Goal: Task Accomplishment & Management: Manage account settings

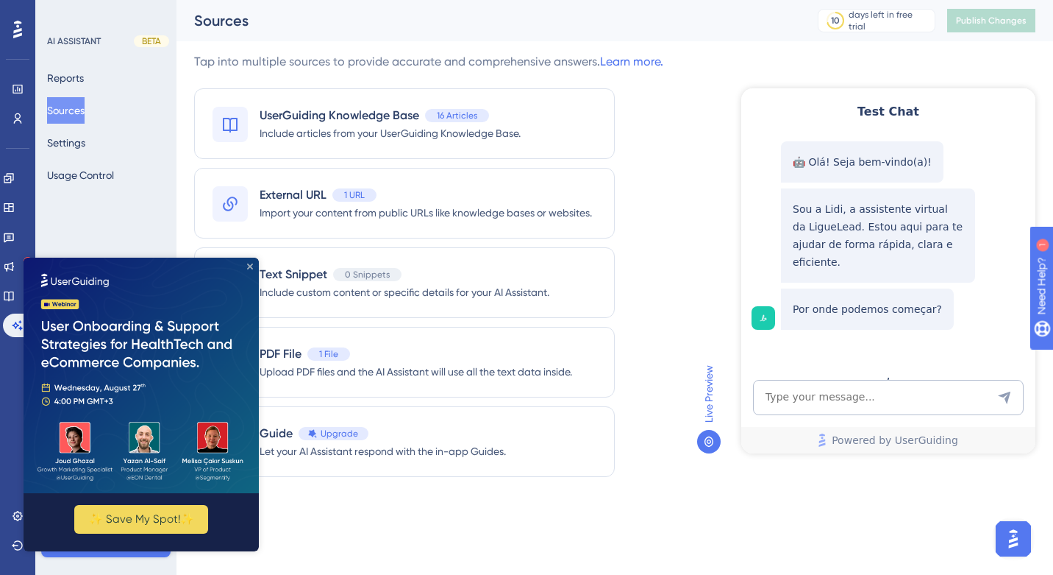
click at [252, 266] on icon "Close Preview" at bounding box center [250, 266] width 6 height 6
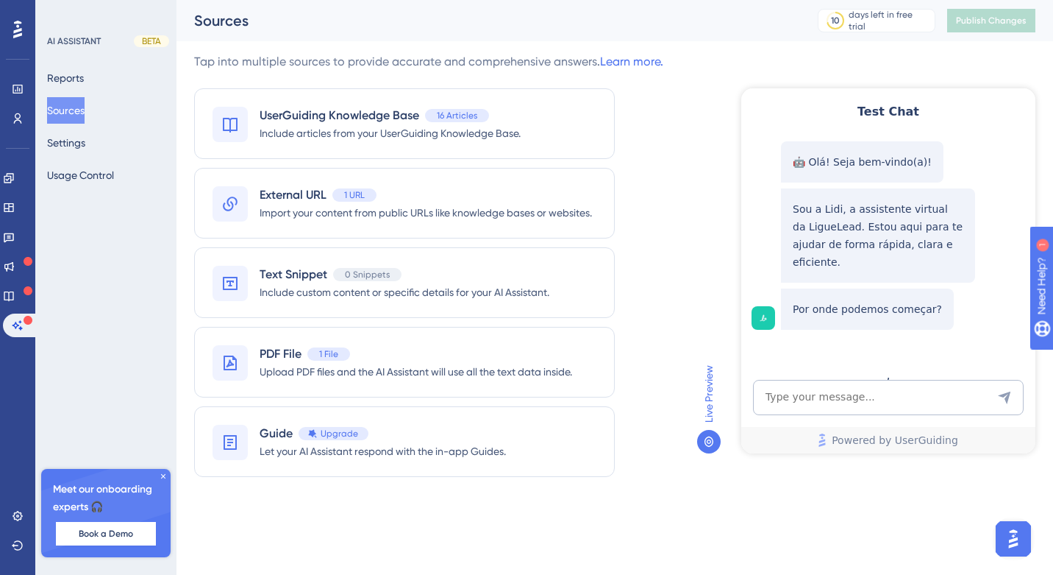
click at [77, 104] on button "Sources" at bounding box center [66, 110] width 38 height 26
click at [76, 137] on button "Settings" at bounding box center [66, 142] width 38 height 26
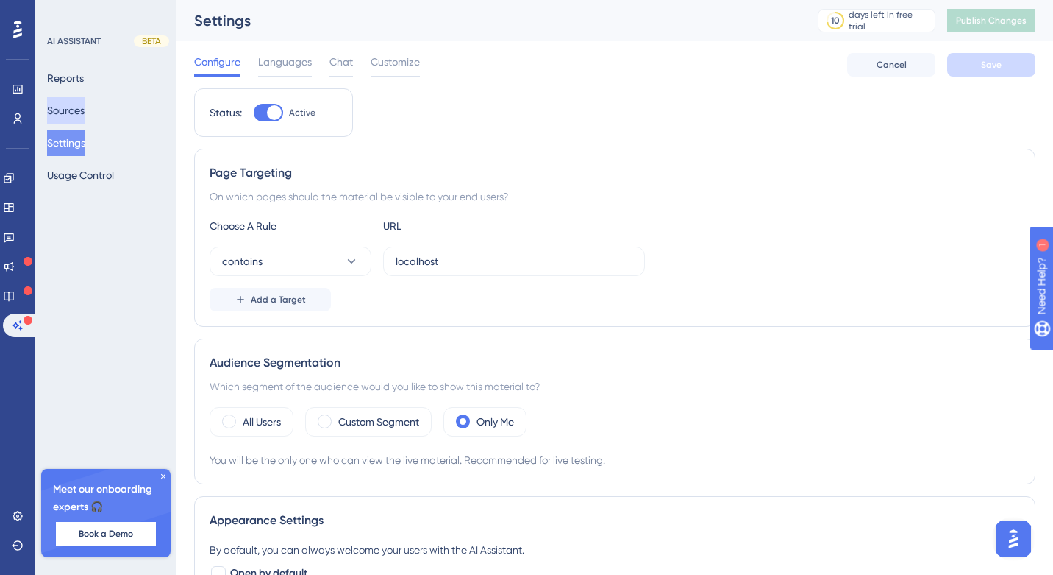
click at [78, 114] on button "Sources" at bounding box center [66, 110] width 38 height 26
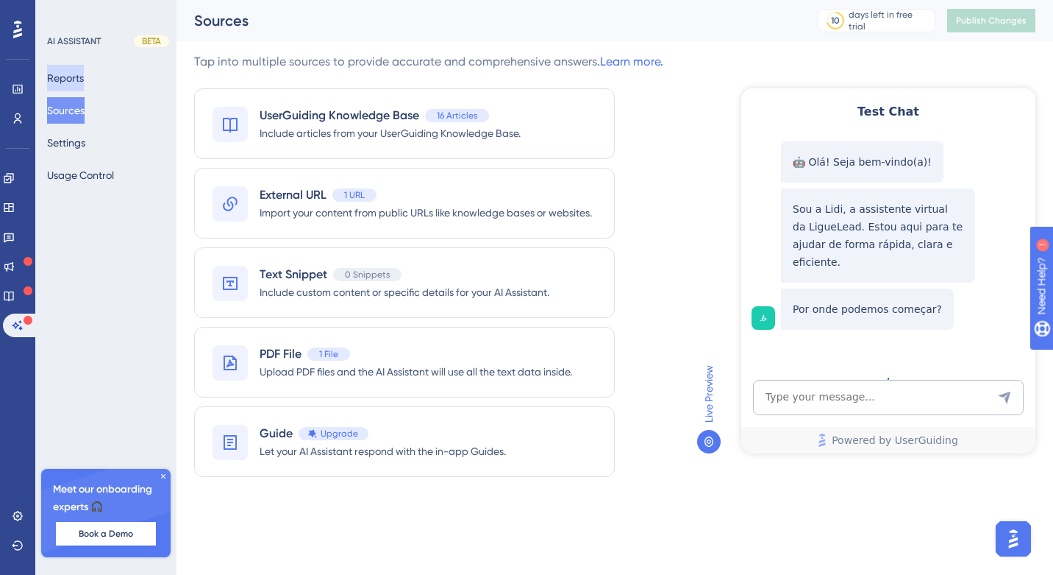
click at [76, 72] on button "Reports" at bounding box center [65, 78] width 37 height 26
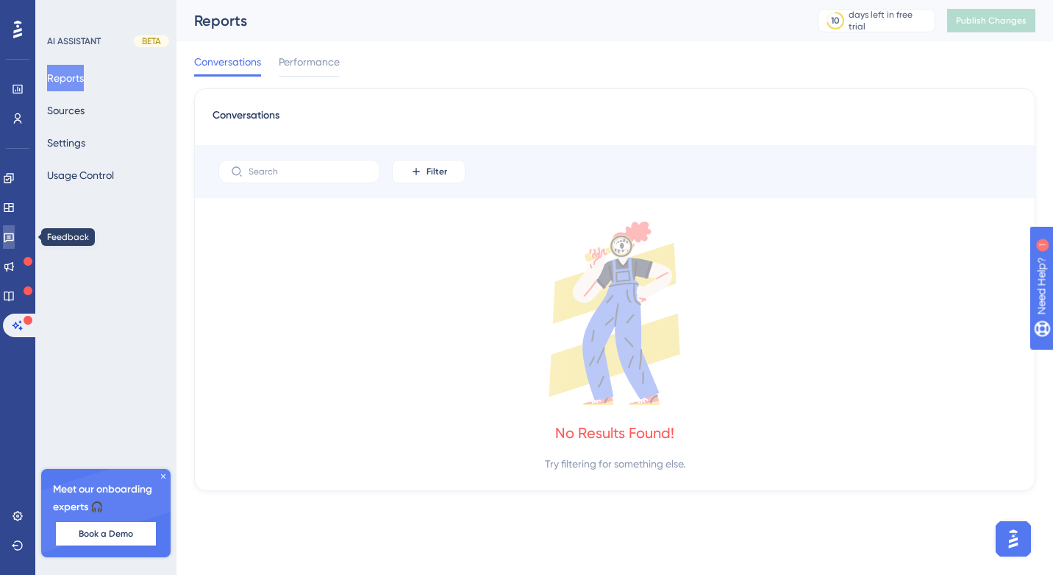
click at [15, 232] on icon at bounding box center [9, 237] width 12 height 12
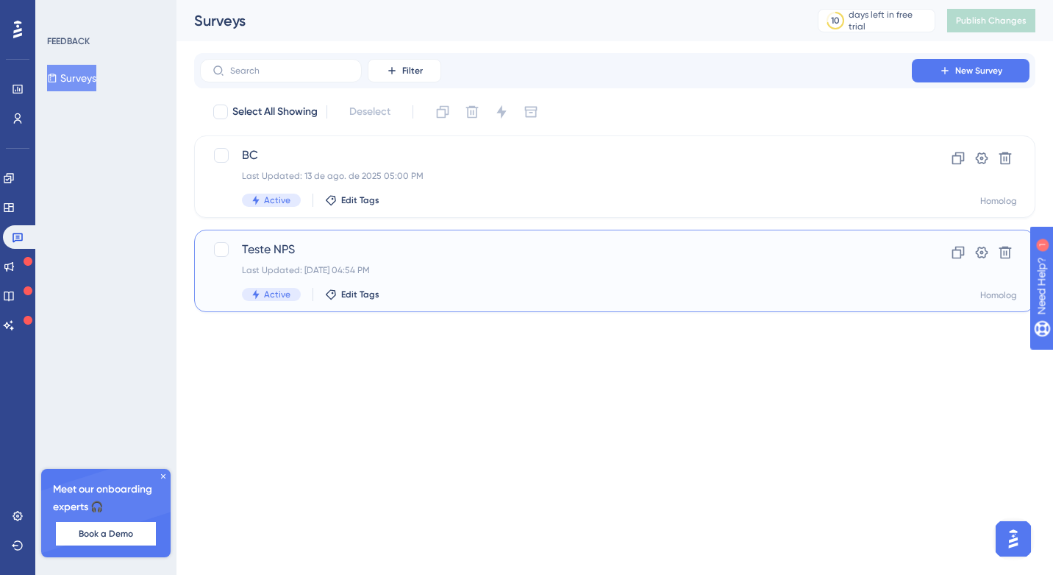
click at [404, 250] on span "Teste NPS" at bounding box center [556, 250] width 628 height 18
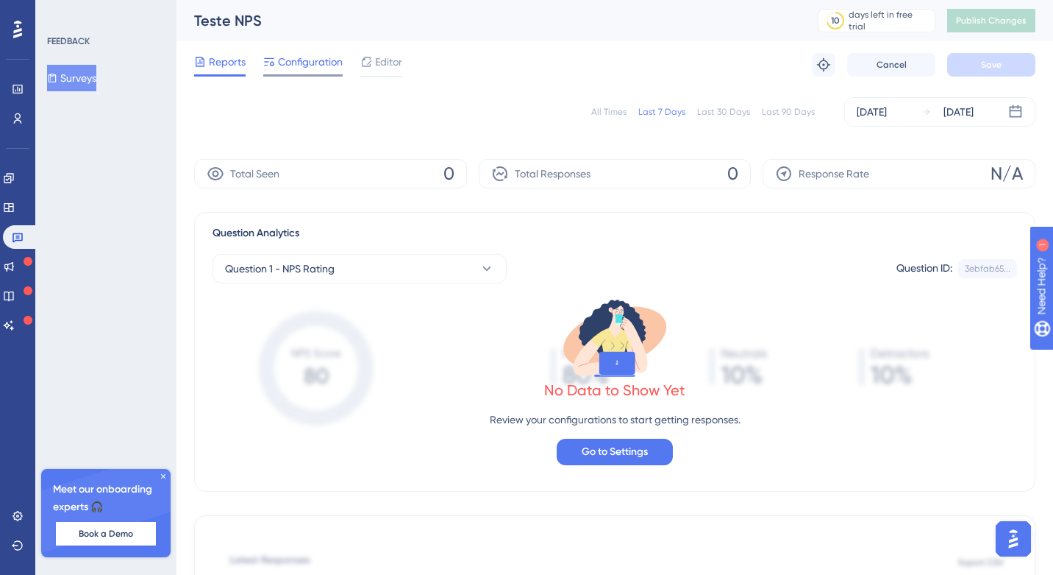
click at [337, 60] on span "Configuration" at bounding box center [310, 62] width 65 height 18
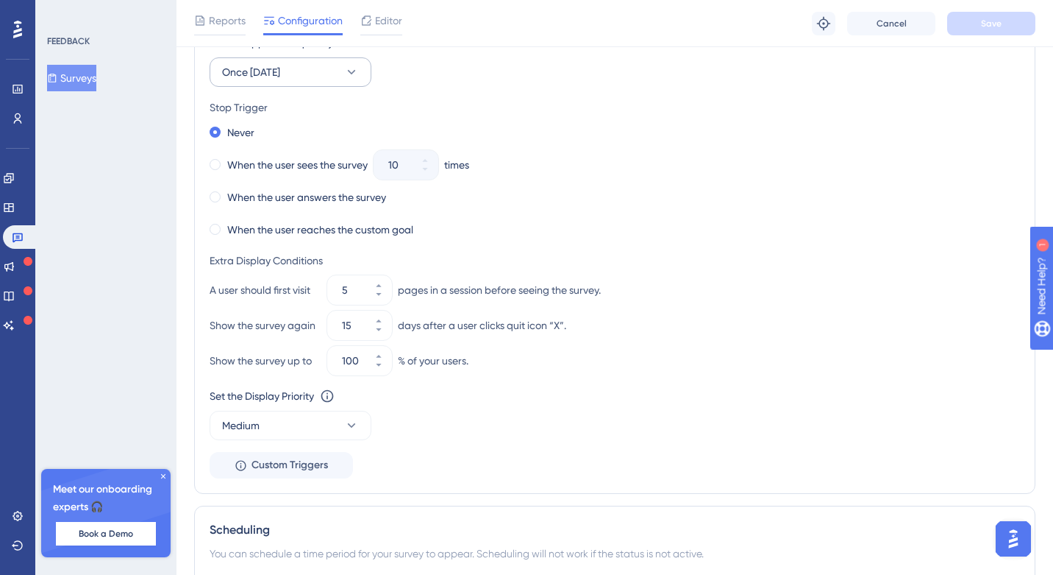
scroll to position [777, 0]
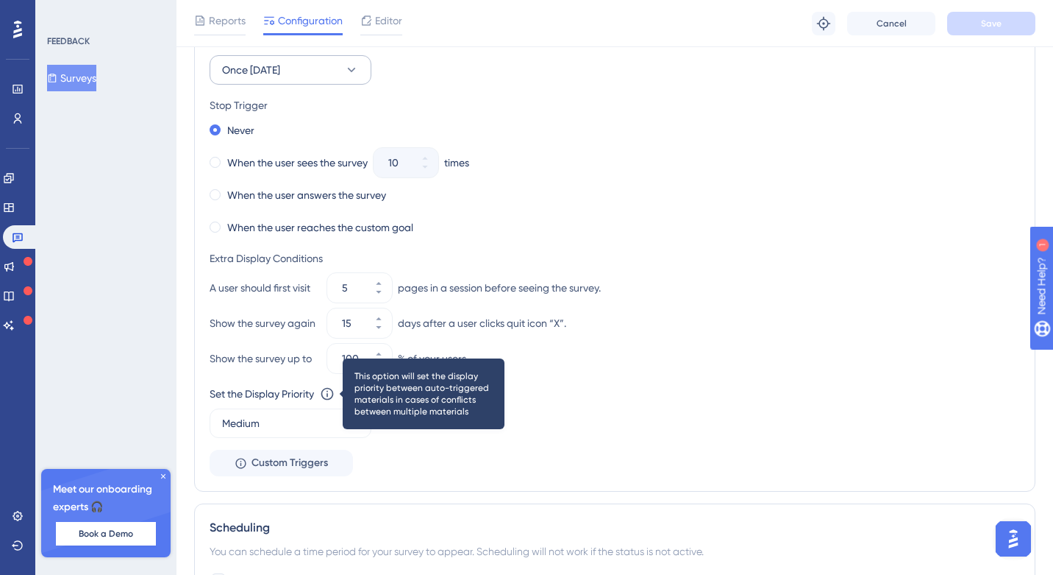
click at [323, 394] on icon at bounding box center [327, 393] width 15 height 15
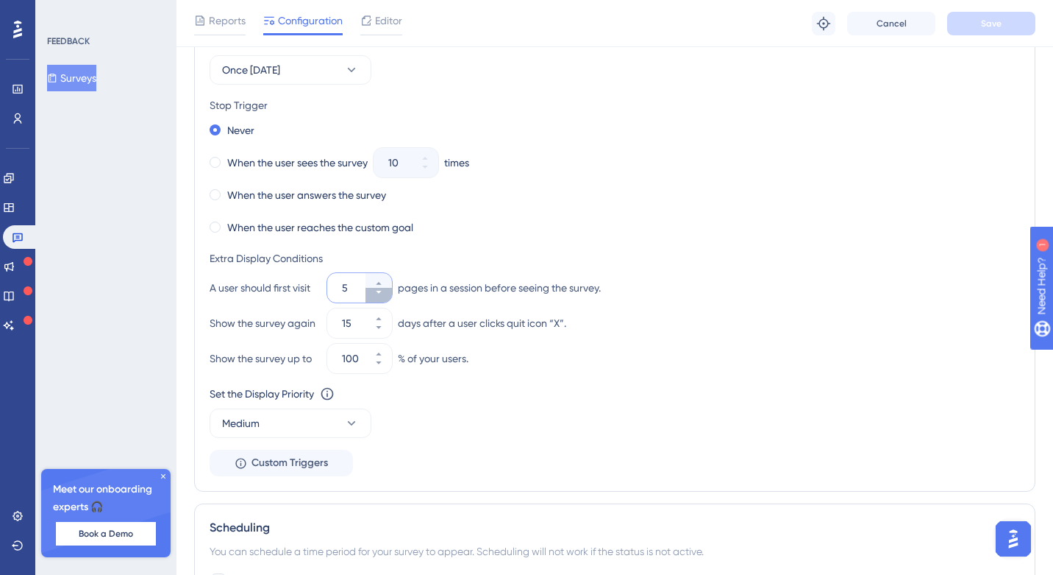
click at [380, 294] on icon at bounding box center [378, 292] width 9 height 9
type input "1"
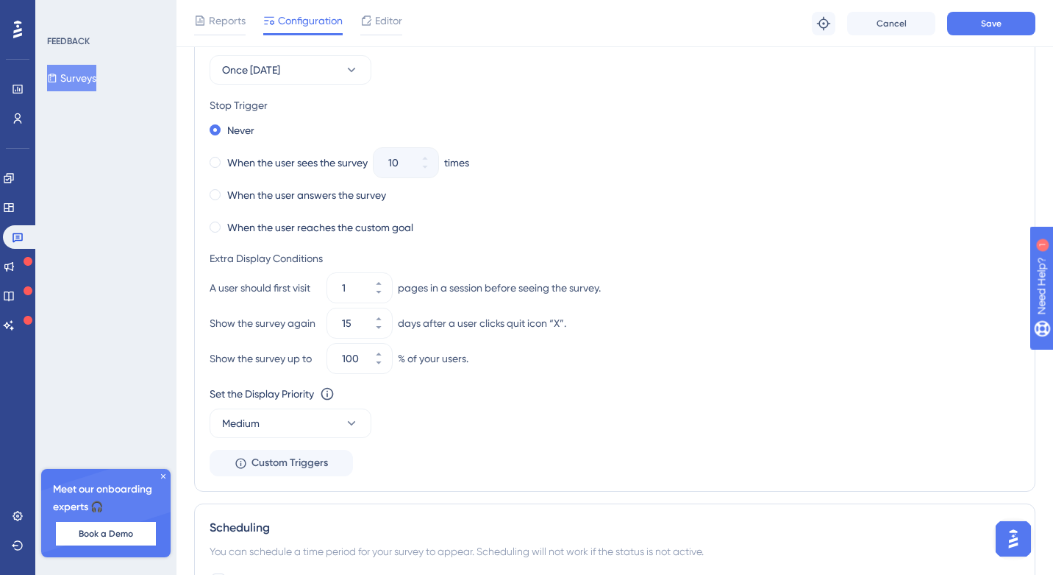
click at [433, 303] on div "A user should first visit 1 pages in a session before seeing the survey. Show t…" at bounding box center [615, 305] width 811 height 65
click at [352, 320] on input "15" at bounding box center [352, 323] width 21 height 18
type input "5"
click at [410, 364] on div "% of your users." at bounding box center [433, 358] width 71 height 18
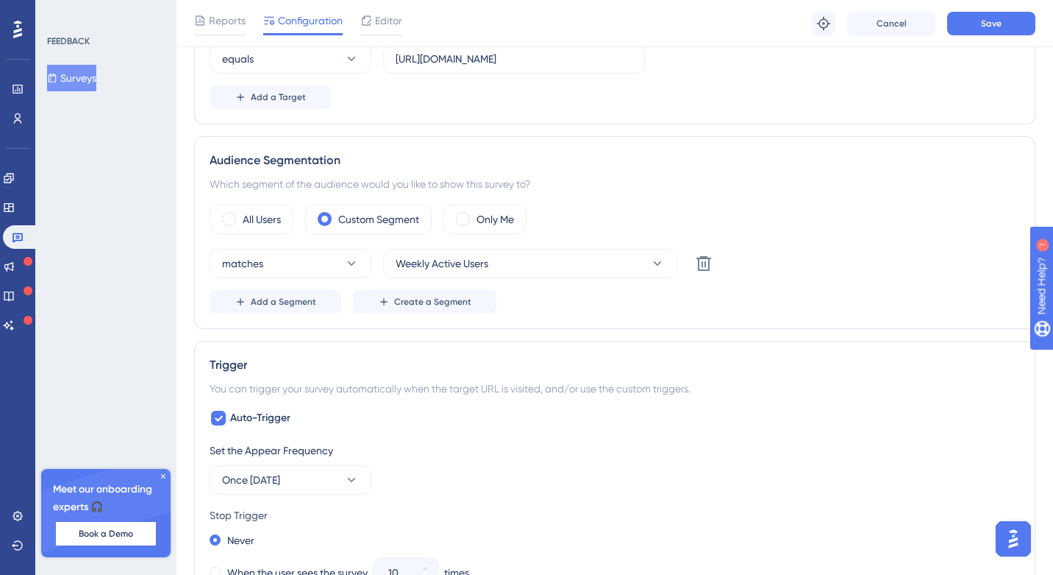
scroll to position [356, 0]
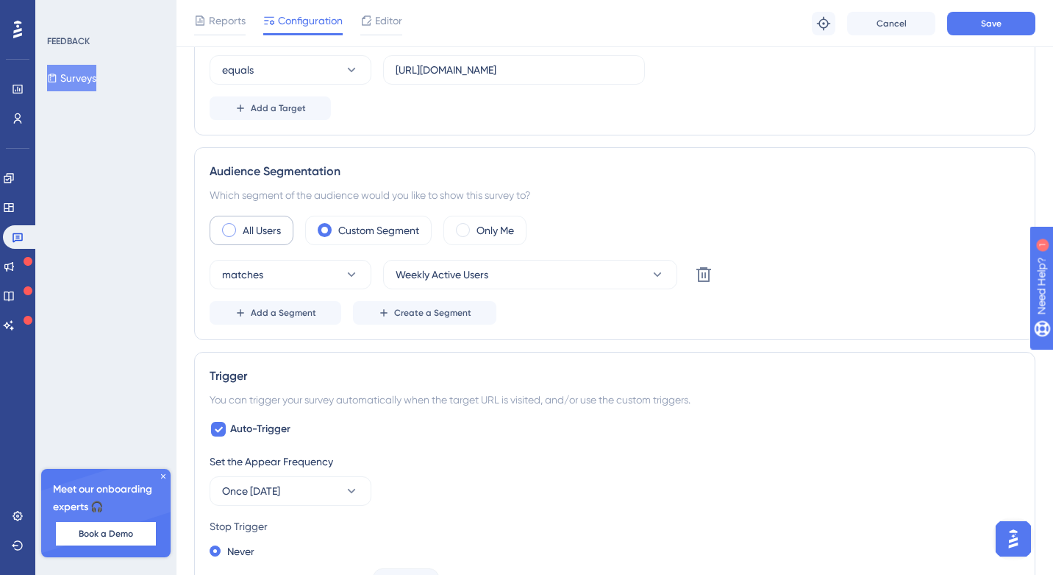
click at [251, 227] on label "All Users" at bounding box center [262, 230] width 38 height 18
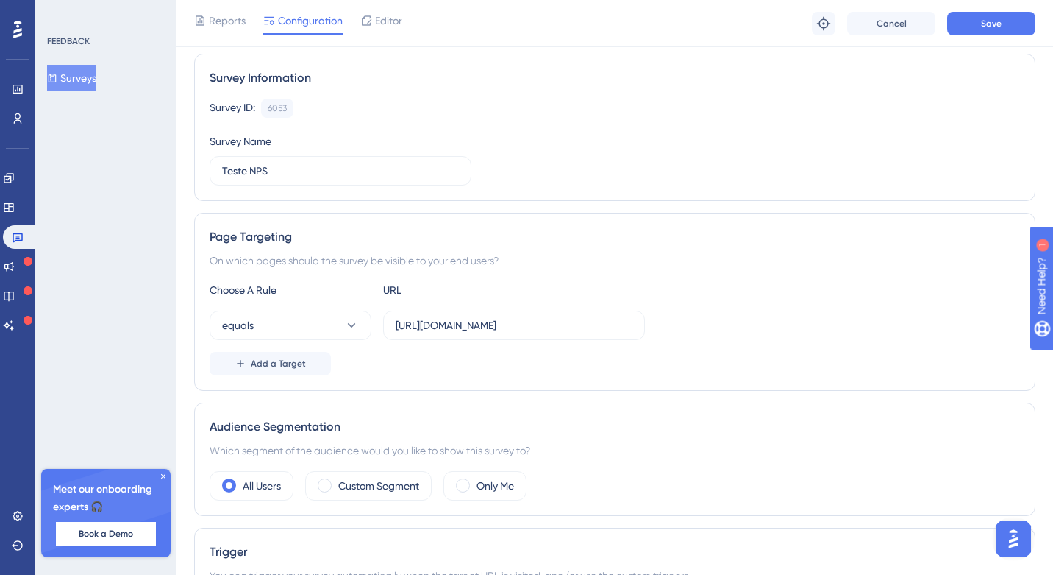
scroll to position [65, 0]
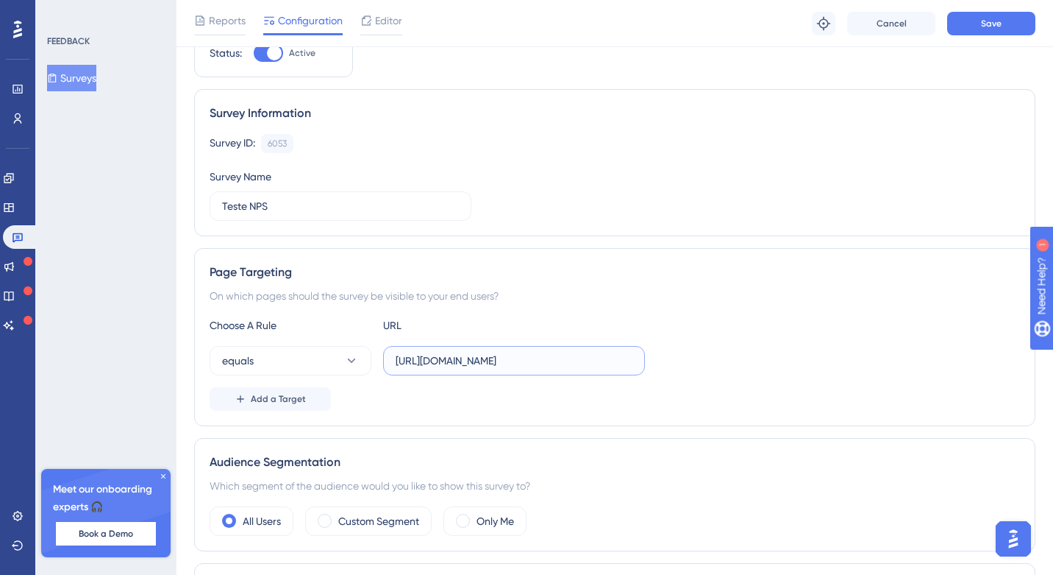
click at [557, 363] on input "[URL][DOMAIN_NAME]" at bounding box center [514, 360] width 237 height 16
click at [326, 371] on button "equals" at bounding box center [291, 360] width 162 height 29
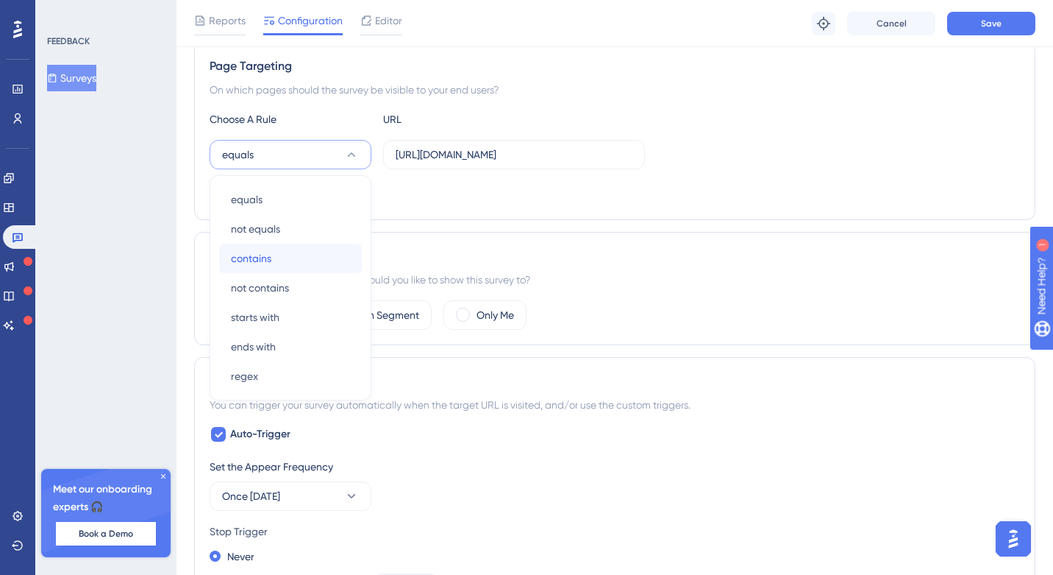
click at [294, 255] on div "contains contains" at bounding box center [290, 257] width 119 height 29
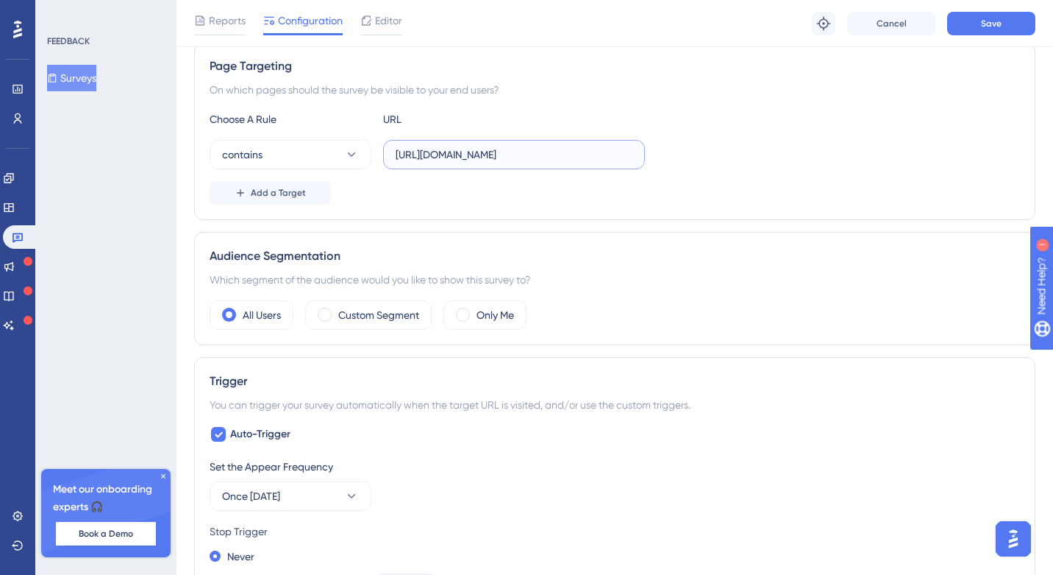
drag, startPoint x: 631, startPoint y: 154, endPoint x: 689, endPoint y: 154, distance: 57.4
click at [689, 154] on div "contains [URL][DOMAIN_NAME]" at bounding box center [615, 154] width 811 height 29
click at [631, 150] on input "[URL][DOMAIN_NAME]" at bounding box center [514, 154] width 237 height 16
click at [624, 152] on input "[URL][DOMAIN_NAME]" at bounding box center [514, 154] width 237 height 16
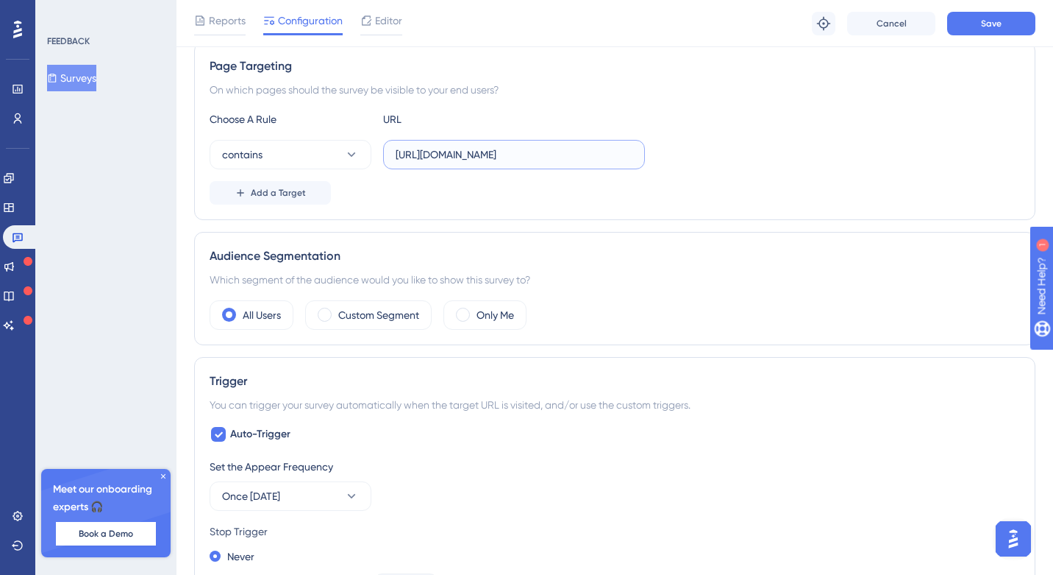
type input "[URL][DOMAIN_NAME]"
click at [889, 138] on div "Choose A Rule URL contains [URL][DOMAIN_NAME] Add a Target" at bounding box center [615, 157] width 811 height 94
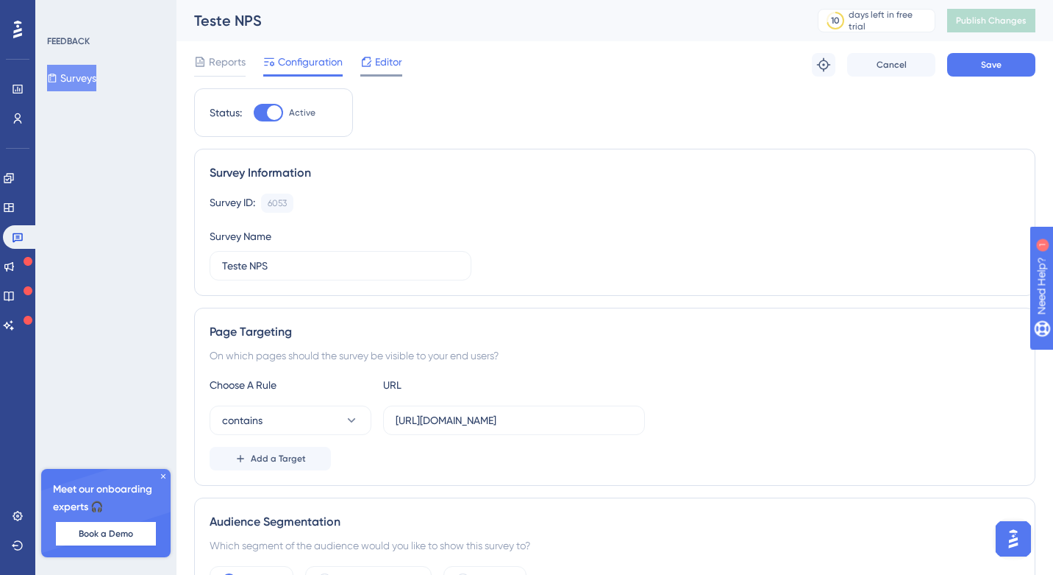
click at [382, 66] on span "Editor" at bounding box center [388, 62] width 27 height 18
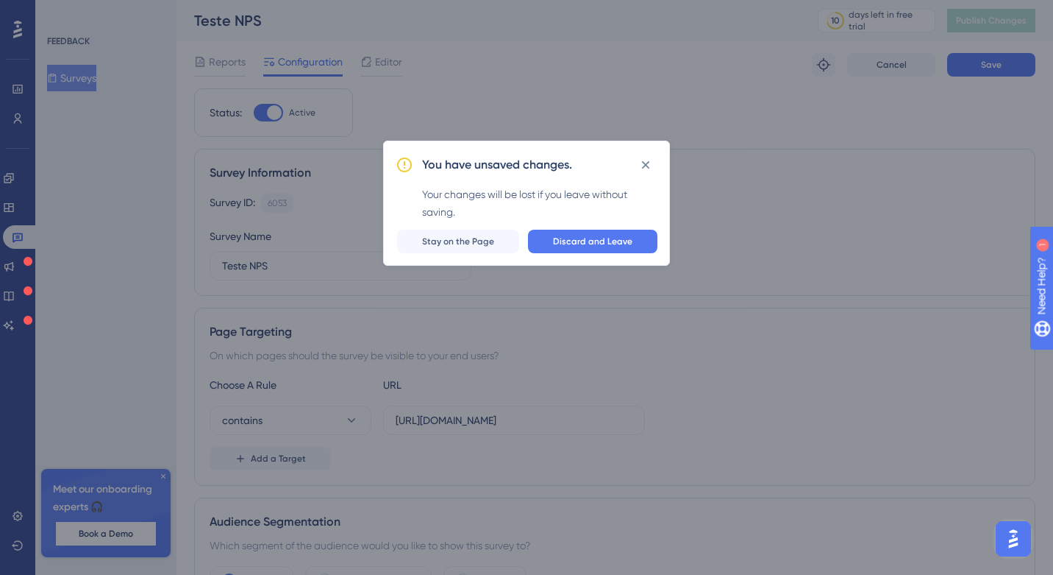
click at [521, 139] on div "You have unsaved changes. Your changes will be lost if you leave without saving…" at bounding box center [526, 287] width 1053 height 575
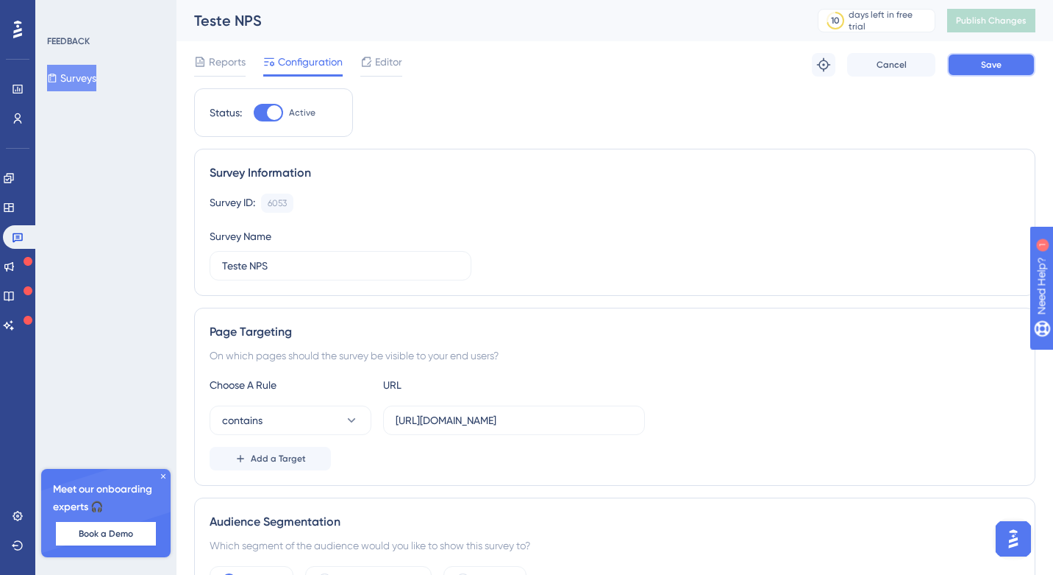
click at [981, 71] on button "Save" at bounding box center [991, 65] width 88 height 24
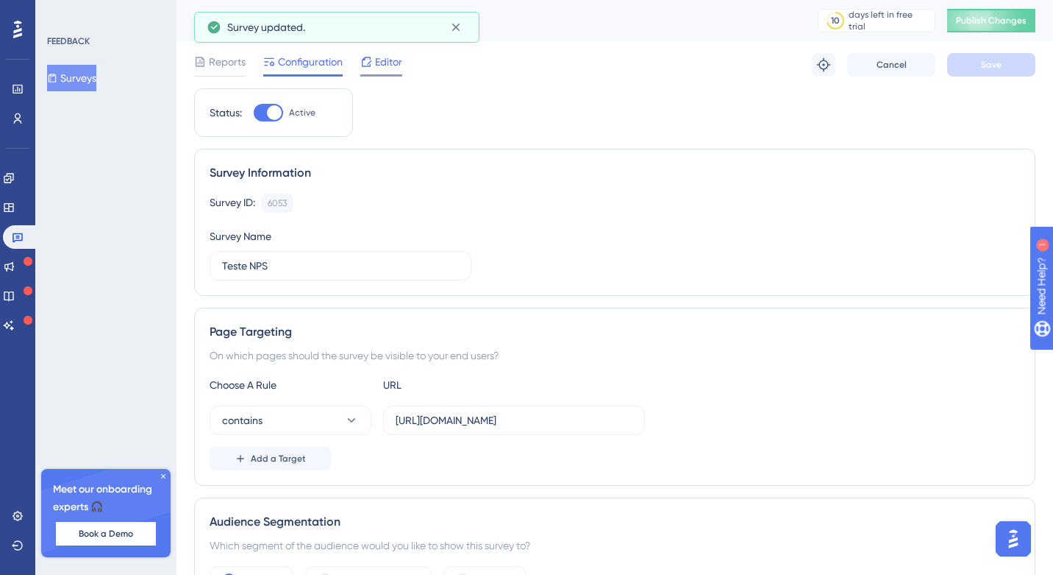
click at [371, 68] on div at bounding box center [366, 62] width 12 height 18
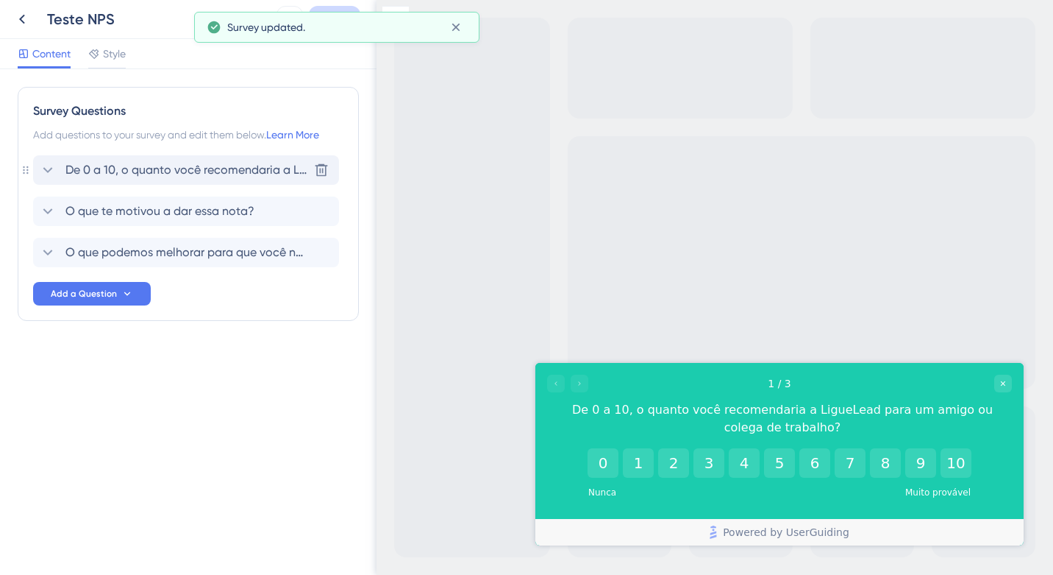
click at [251, 175] on span "De 0 a 10, o quanto você recomendaria a LigueLead para um amigo ou colega de tr…" at bounding box center [186, 170] width 243 height 18
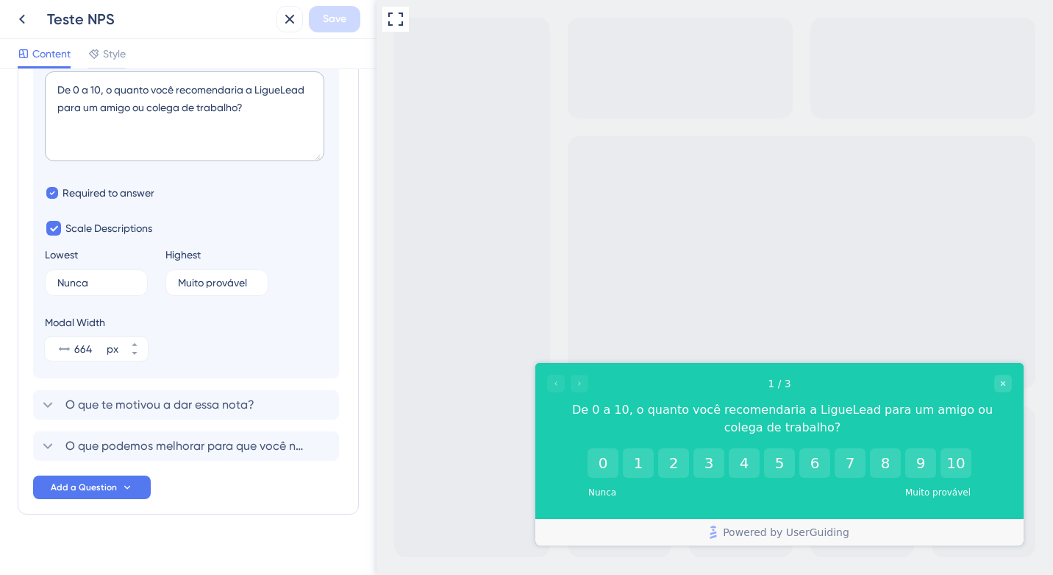
scroll to position [248, 0]
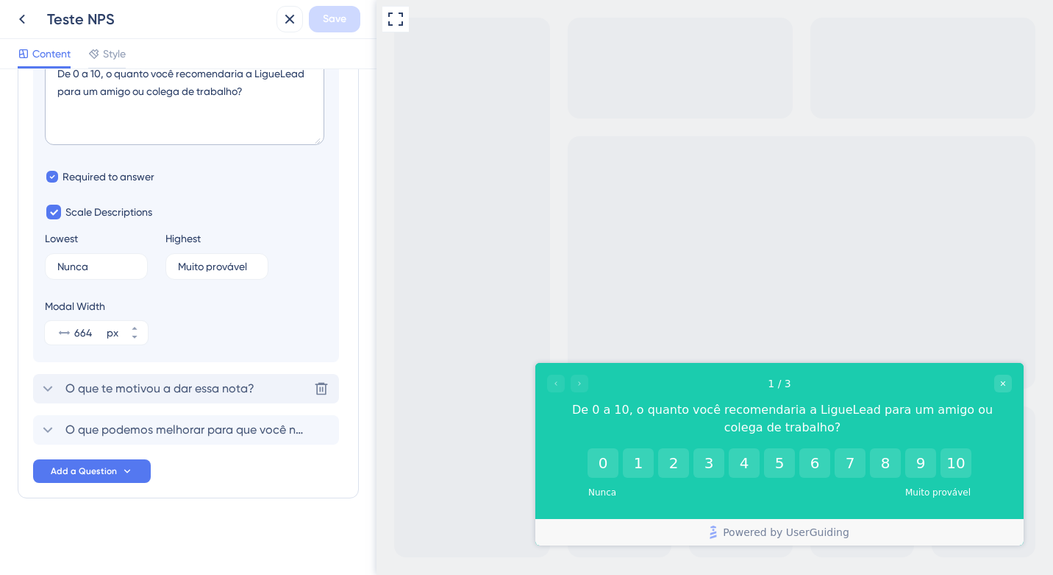
click at [189, 383] on span "O que te motivou a dar essa nota?" at bounding box center [159, 389] width 189 height 18
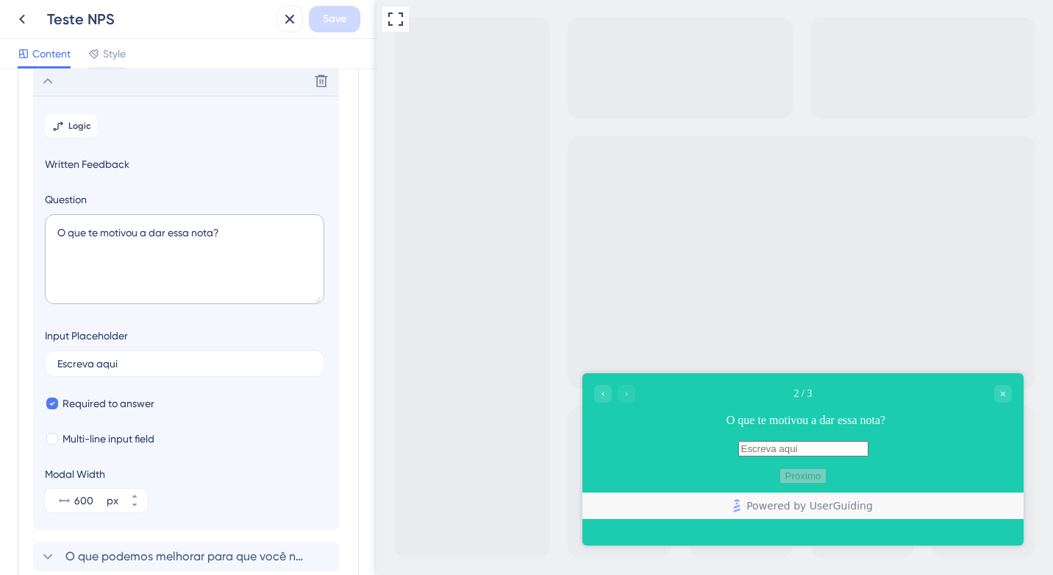
scroll to position [127, 0]
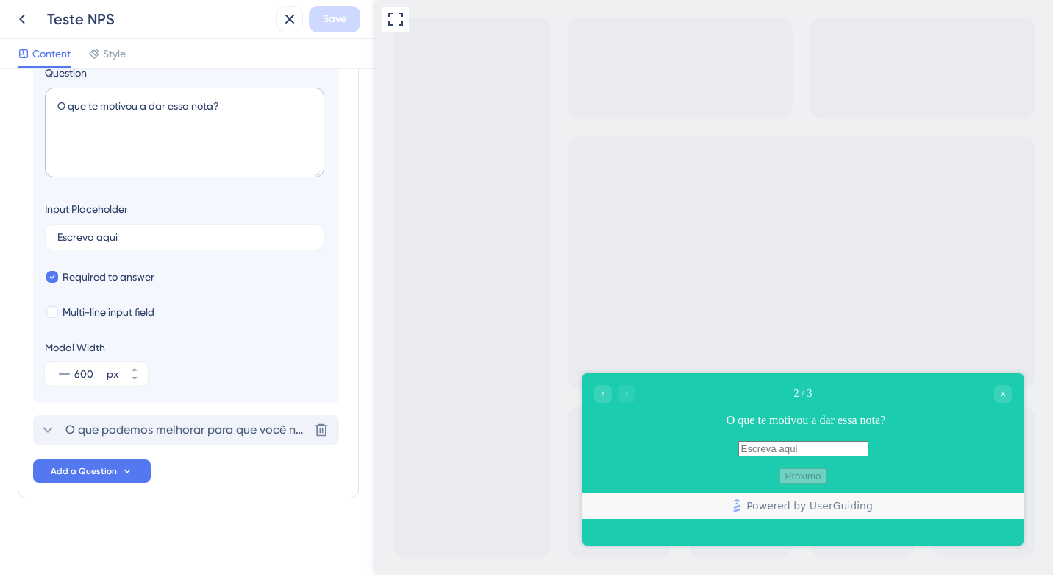
click at [185, 440] on div "O que podemos melhorar para que você nos dê uma nota mais alta? [GEOGRAPHIC_DAT…" at bounding box center [186, 429] width 306 height 29
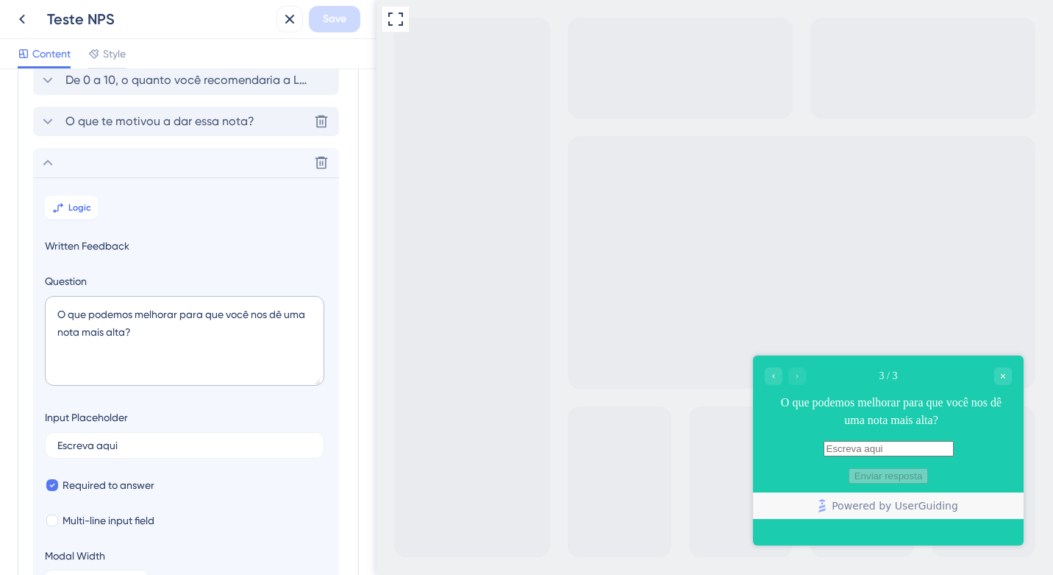
scroll to position [75, 0]
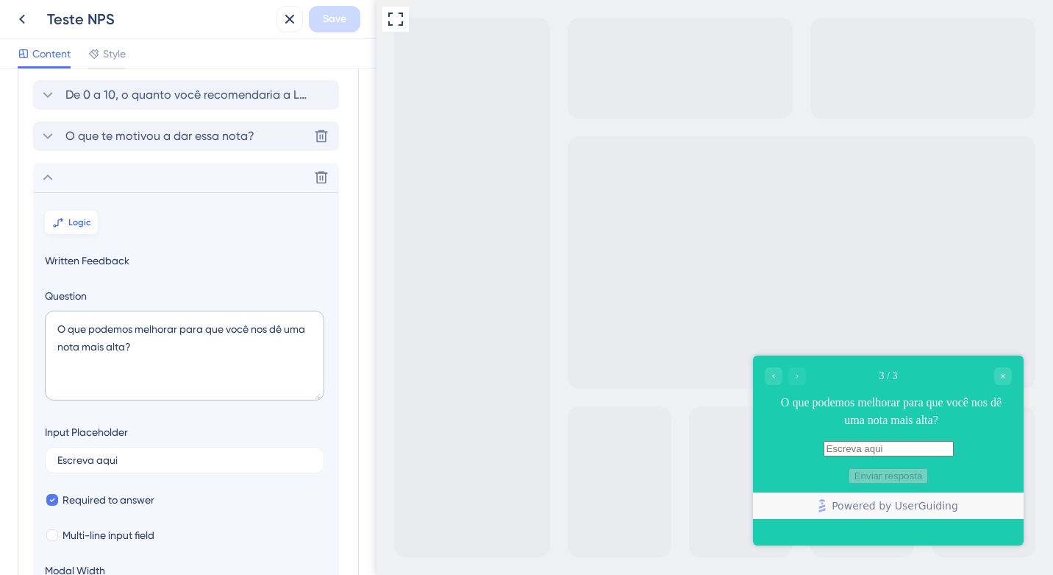
click at [77, 222] on span "Logic" at bounding box center [79, 222] width 23 height 12
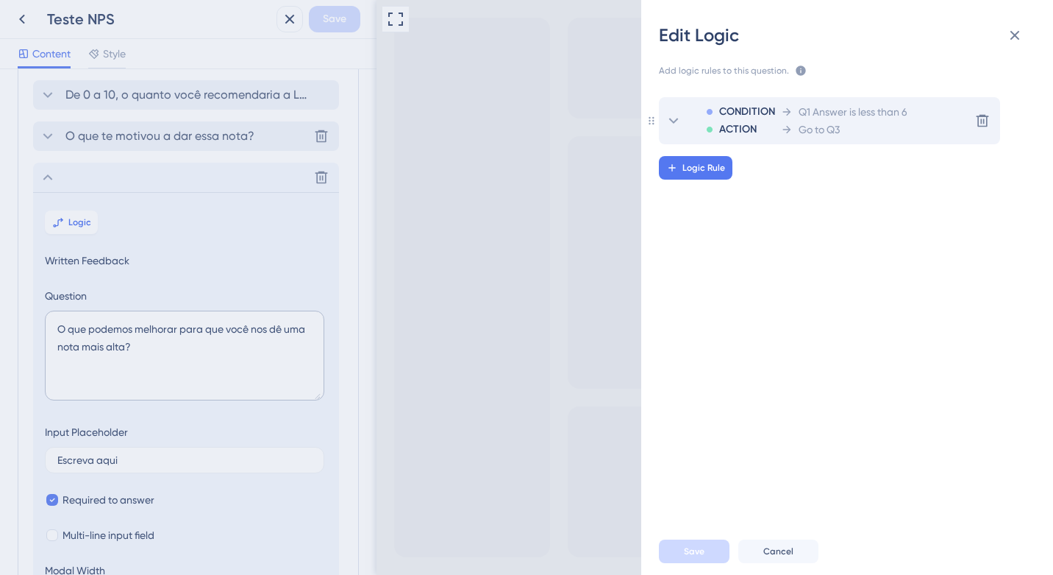
click at [789, 120] on div "Q1 Answer is less than 6" at bounding box center [844, 112] width 127 height 18
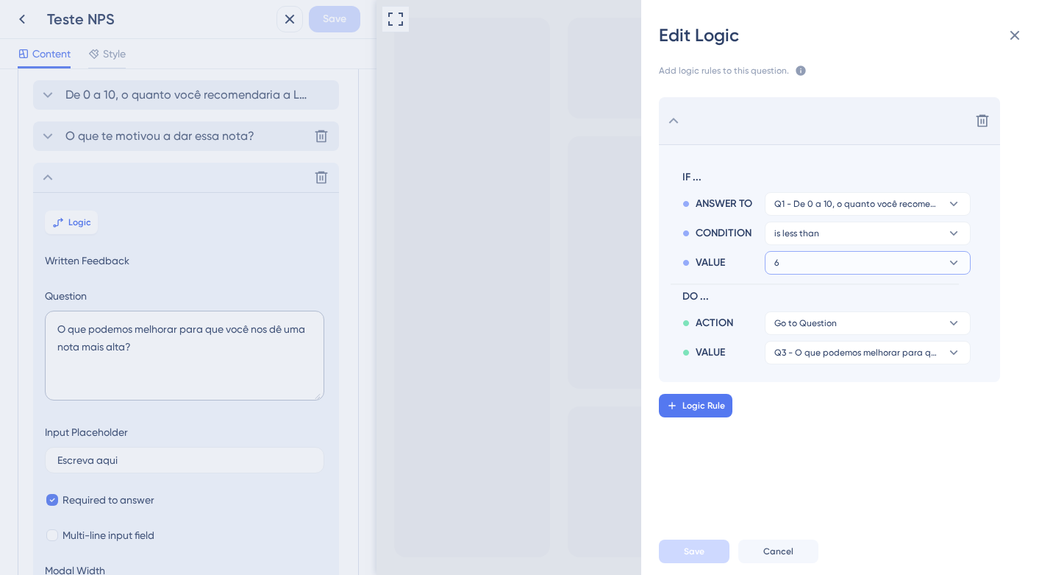
click at [827, 216] on button "6" at bounding box center [868, 204] width 206 height 24
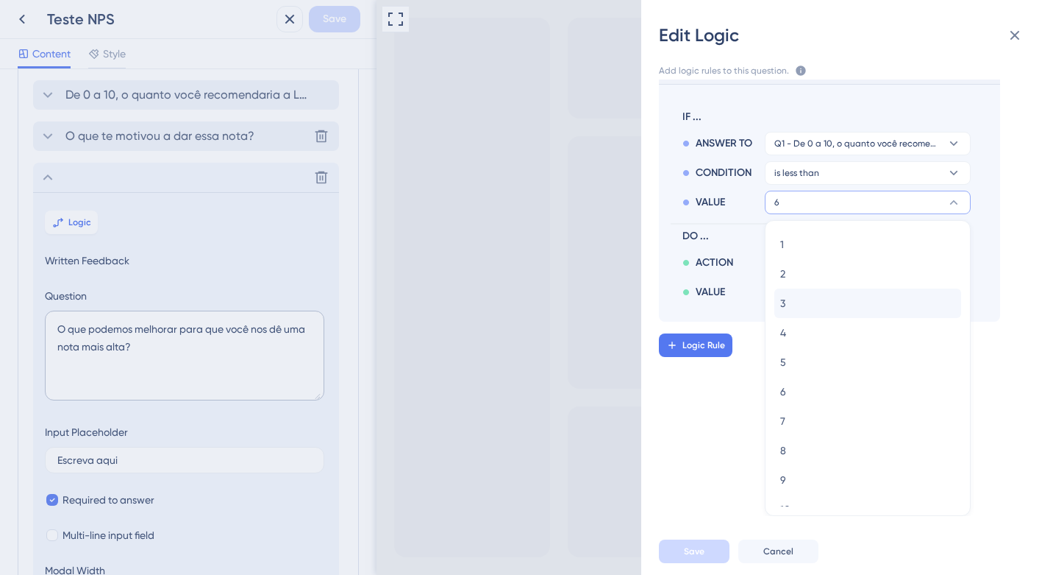
scroll to position [18, 0]
click at [981, 271] on section "IF ... ANSWER TO Q1 - De 0 a 10, o quanto você recomendaria a LigueLead para um…" at bounding box center [829, 203] width 341 height 238
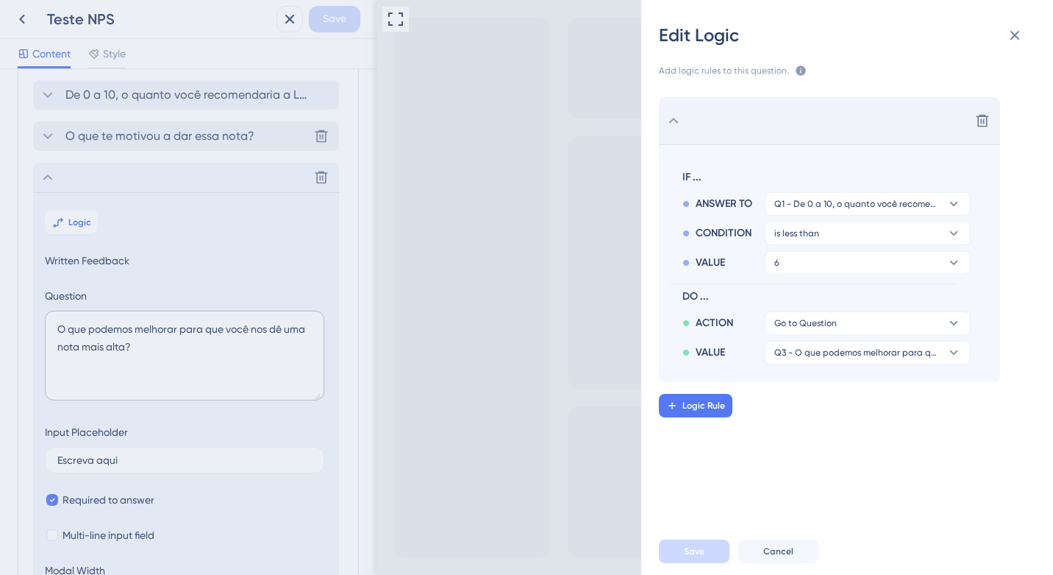
scroll to position [0, 0]
click at [1014, 31] on icon at bounding box center [1015, 35] width 18 height 18
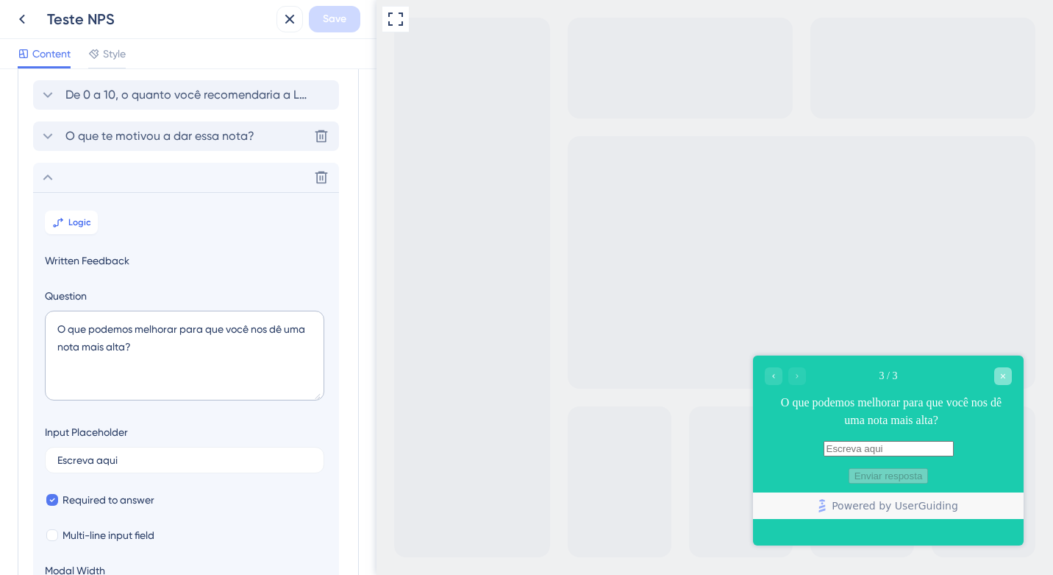
click at [999, 374] on icon "Close survey" at bounding box center [1003, 375] width 9 height 9
click at [774, 380] on div "Go to Question 2" at bounding box center [774, 376] width 18 height 18
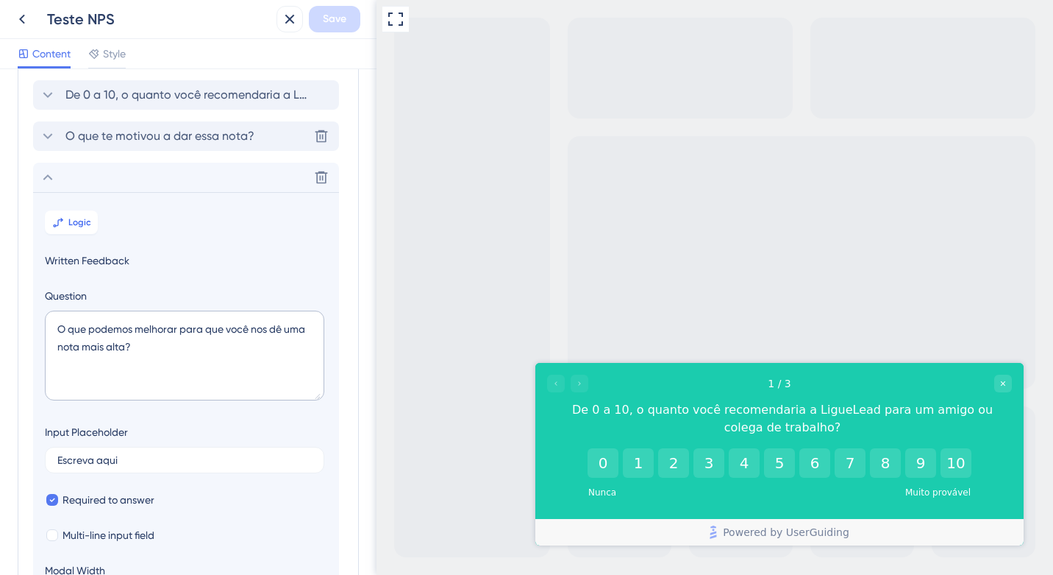
click at [758, 171] on div at bounding box center [715, 287] width 677 height 575
click at [23, 15] on icon at bounding box center [22, 20] width 6 height 10
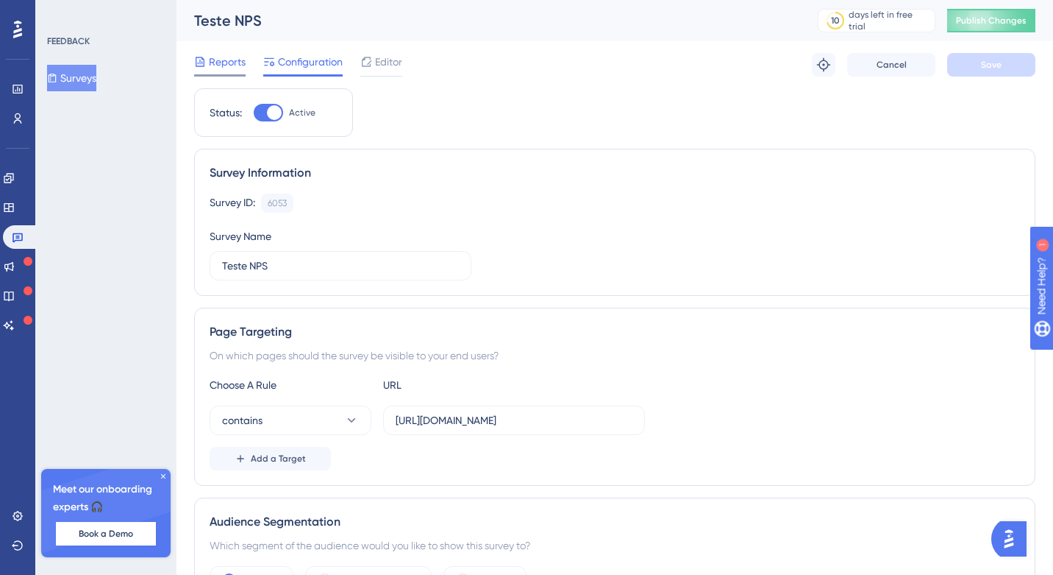
click at [227, 66] on span "Reports" at bounding box center [227, 62] width 37 height 18
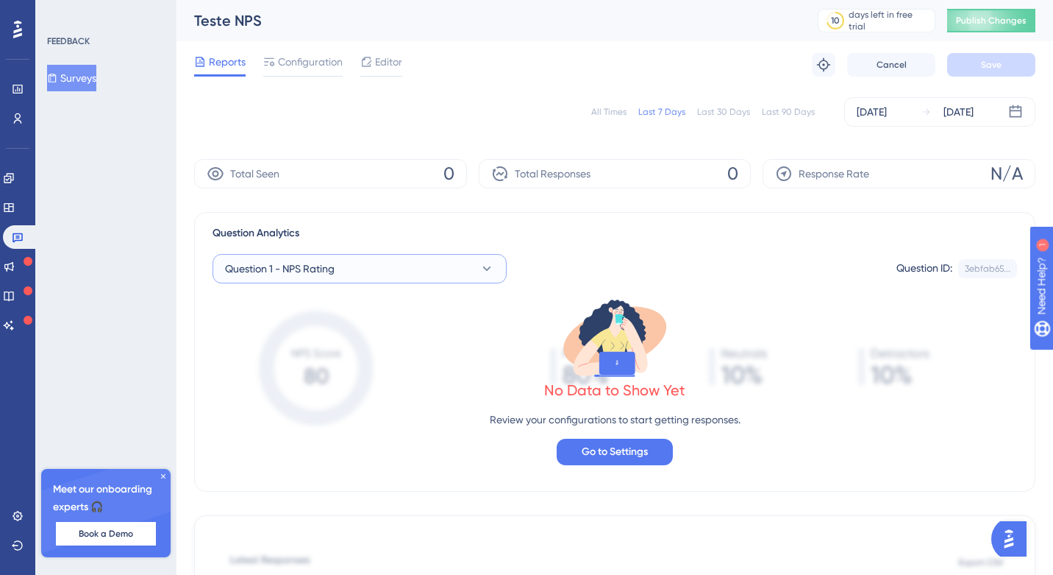
click at [435, 279] on button "Question 1 - NPS Rating" at bounding box center [360, 268] width 294 height 29
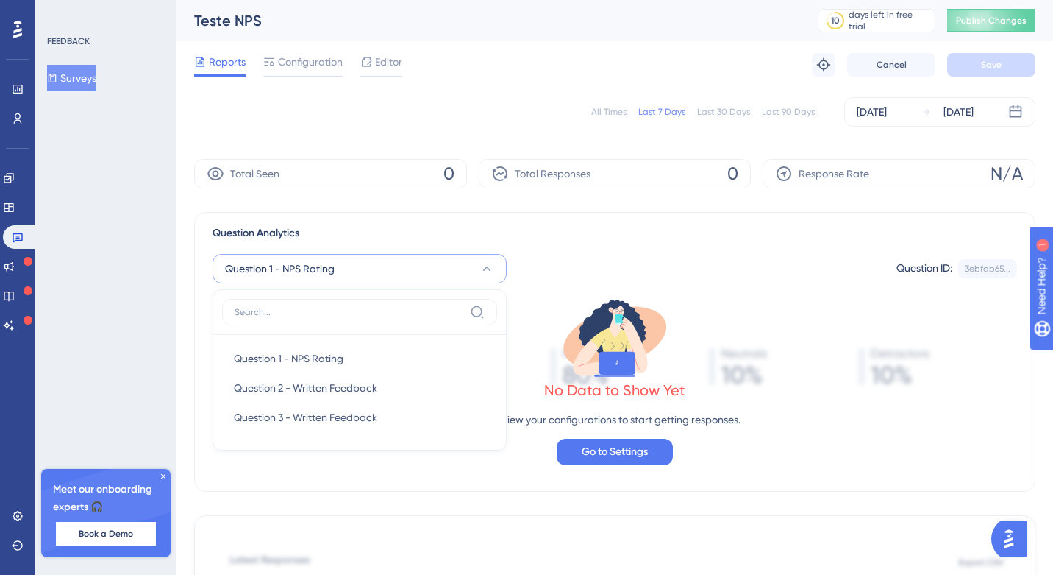
scroll to position [82, 0]
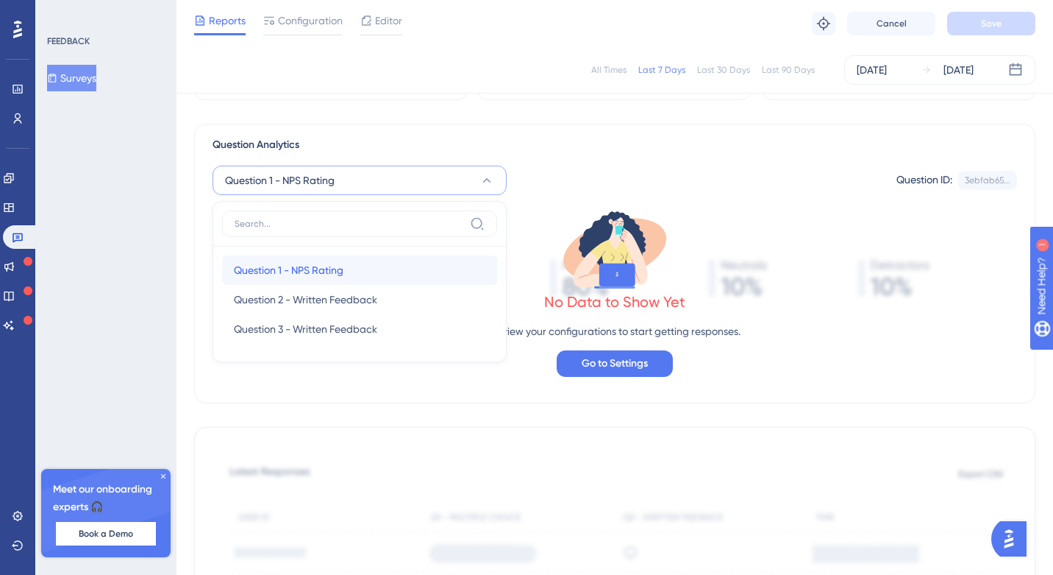
click at [412, 277] on div "Question 1 - NPS Rating Question 1 - NPS Rating" at bounding box center [360, 269] width 252 height 29
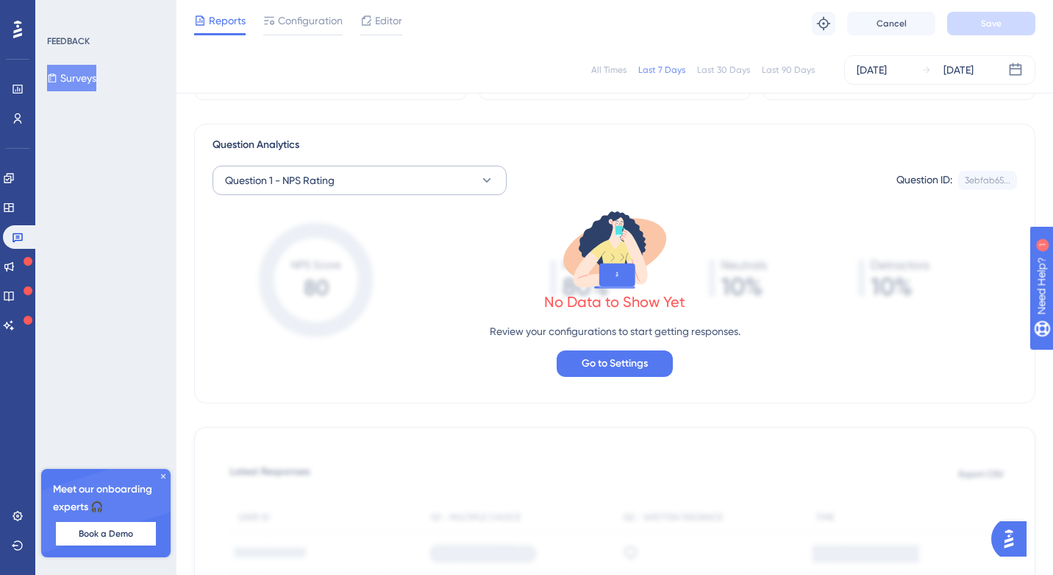
scroll to position [0, 0]
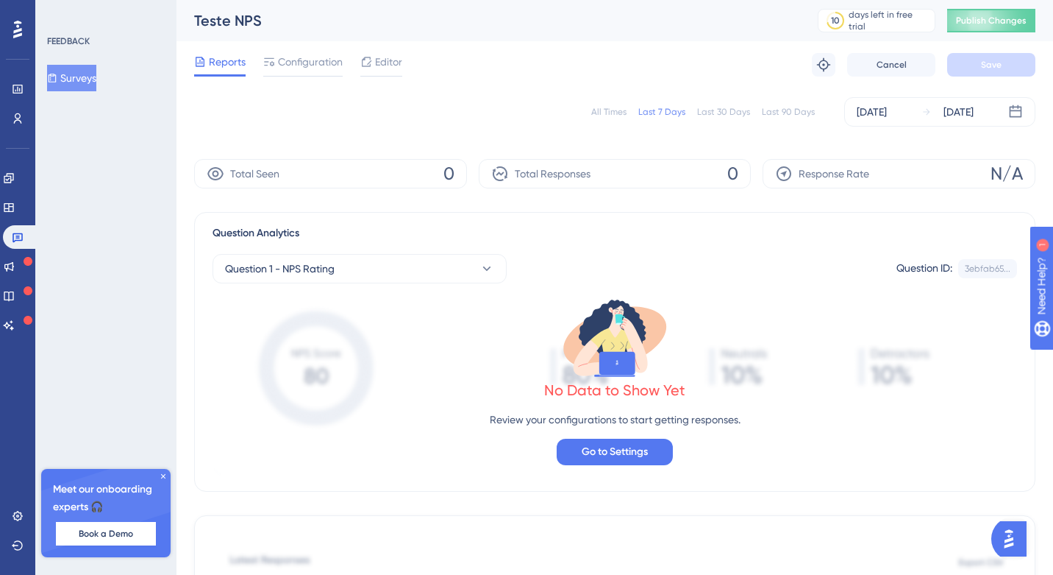
click at [626, 116] on div "All Times" at bounding box center [608, 112] width 35 height 12
click at [989, 24] on span "Publish Changes" at bounding box center [991, 21] width 71 height 12
